Goal: Find specific page/section: Find specific page/section

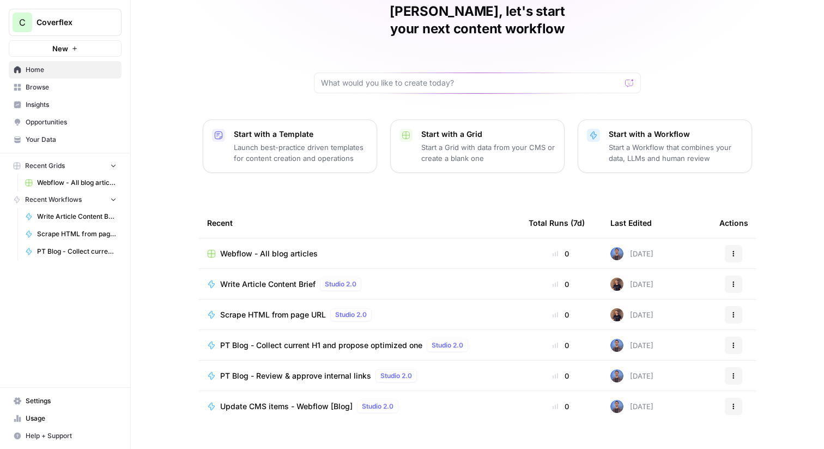
scroll to position [53, 0]
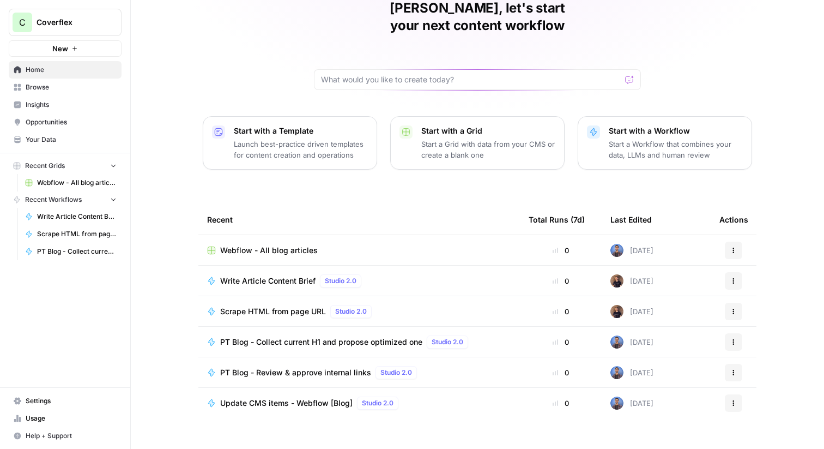
click at [296, 245] on span "Webflow - All blog articles" at bounding box center [269, 250] width 98 height 11
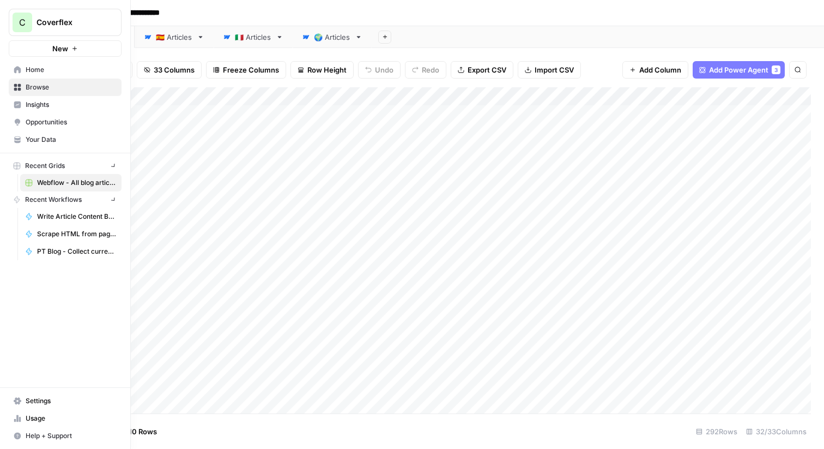
click at [15, 69] on icon at bounding box center [17, 69] width 7 height 7
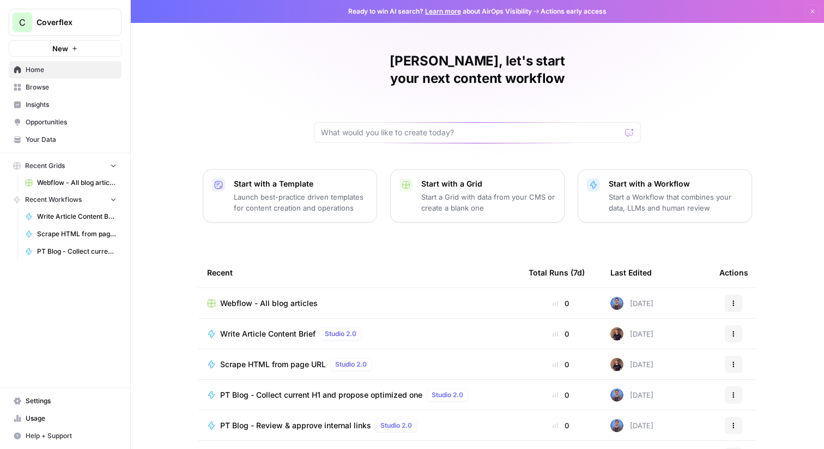
scroll to position [53, 0]
